Goal: Information Seeking & Learning: Find specific fact

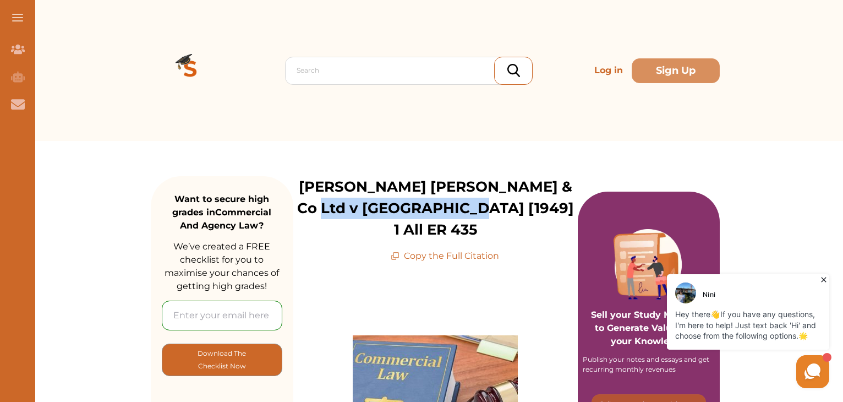
drag, startPoint x: 369, startPoint y: 205, endPoint x: 529, endPoint y: 205, distance: 159.6
click at [529, 205] on p "Demby Hamilton & Co Ltd v Barden [1949] 1 All ER 435" at bounding box center [435, 208] width 285 height 64
copy p "[1949] 1 All ER 435"
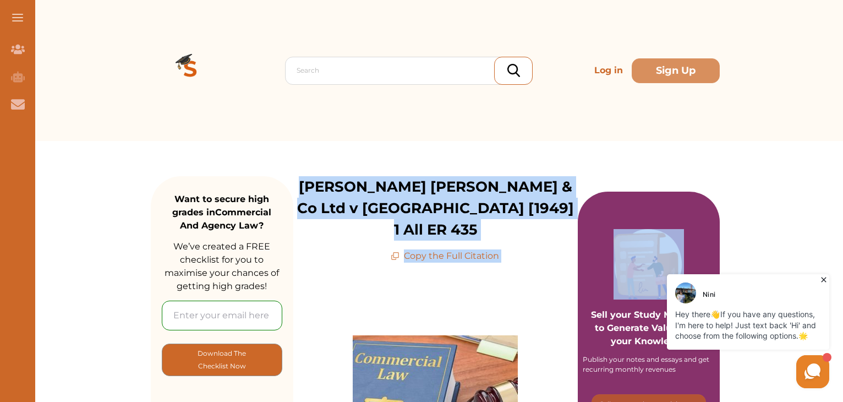
drag, startPoint x: 301, startPoint y: 187, endPoint x: 584, endPoint y: 182, distance: 283.0
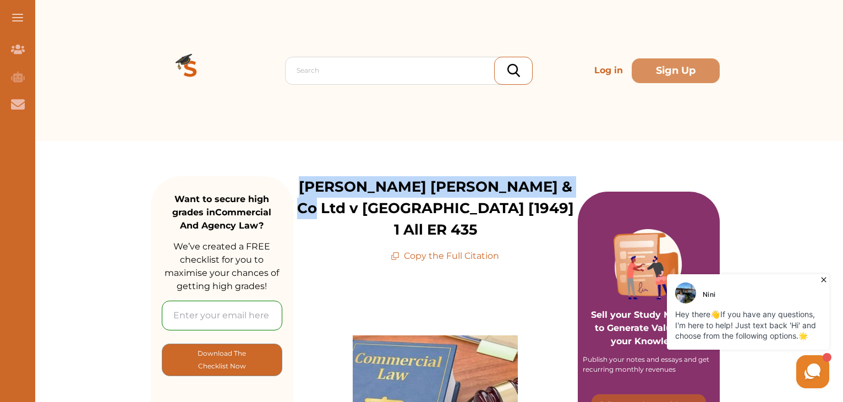
drag, startPoint x: 303, startPoint y: 185, endPoint x: 575, endPoint y: 183, distance: 272.5
click at [575, 183] on p "Demby Hamilton & Co Ltd v Barden [1949] 1 All ER 435" at bounding box center [435, 208] width 285 height 64
copy p "Demby Hamilton & Co Ltd v Barden"
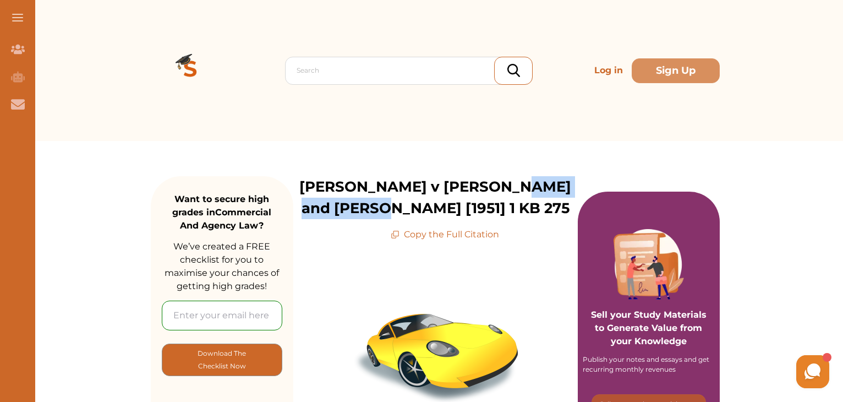
drag, startPoint x: 498, startPoint y: 183, endPoint x: 493, endPoint y: 212, distance: 29.6
click at [493, 212] on p "[PERSON_NAME] v [PERSON_NAME] and [PERSON_NAME] [1951] 1 KB 275" at bounding box center [435, 197] width 285 height 43
copy p "[1951] 1 KB 275"
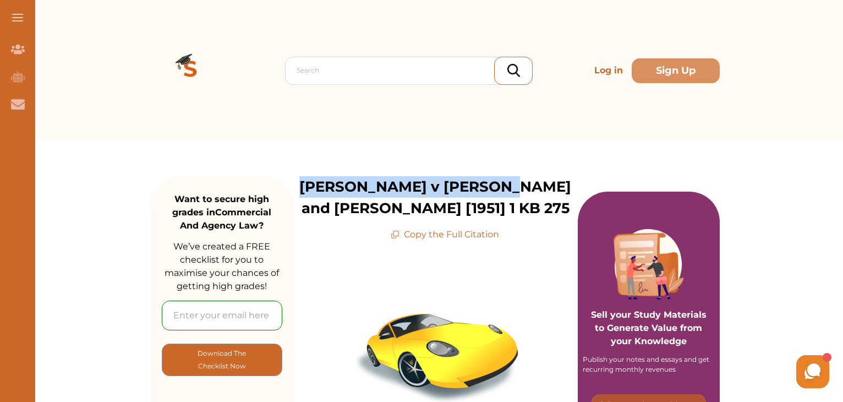
drag, startPoint x: 296, startPoint y: 185, endPoint x: 496, endPoint y: 176, distance: 200.6
click at [496, 176] on p "[PERSON_NAME] v [PERSON_NAME] and [PERSON_NAME] [1951] 1 KB 275" at bounding box center [435, 197] width 285 height 43
copy p "[PERSON_NAME] v [PERSON_NAME] and [PERSON_NAME]"
